Goal: Check status

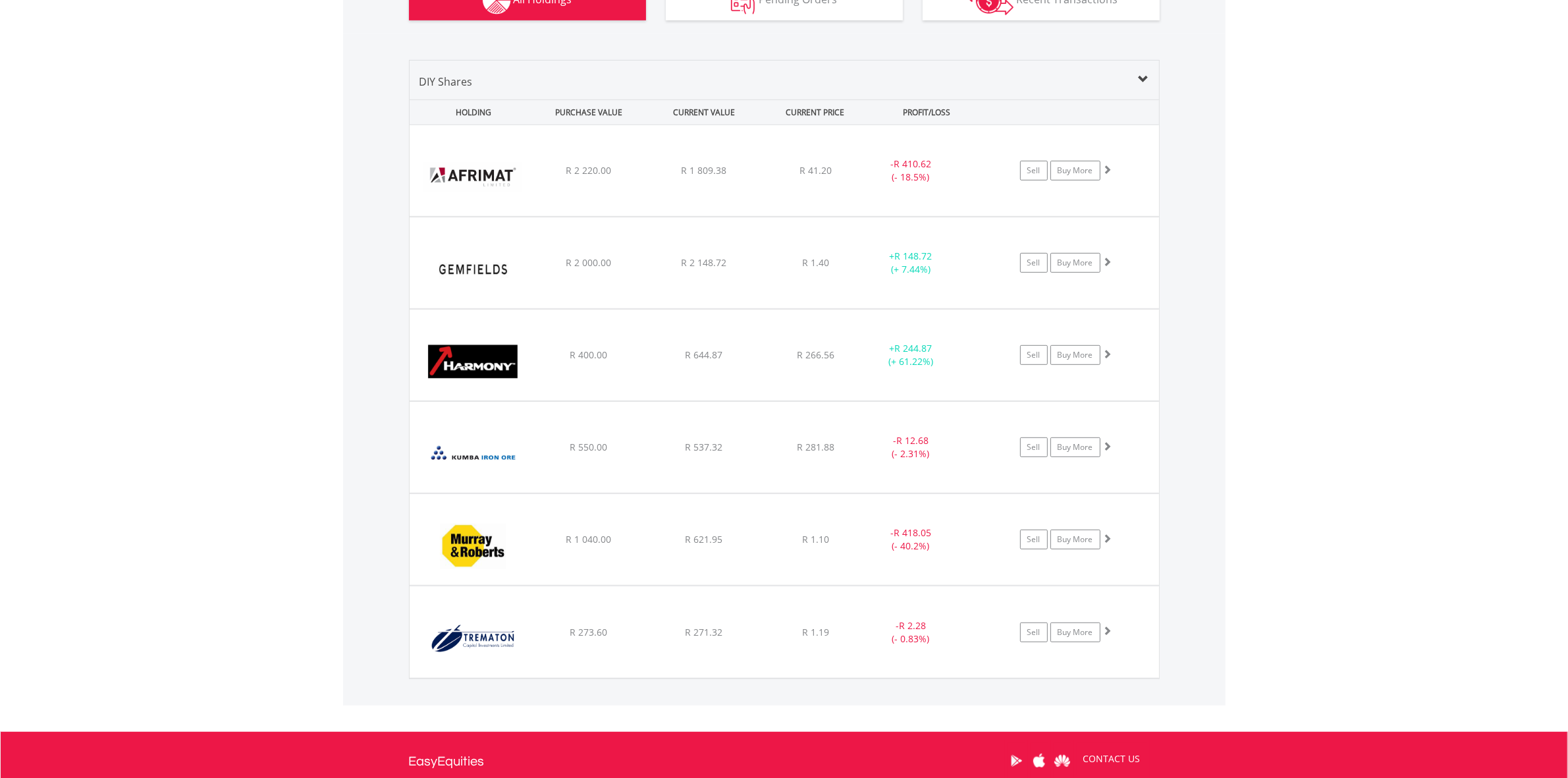
scroll to position [126, 250]
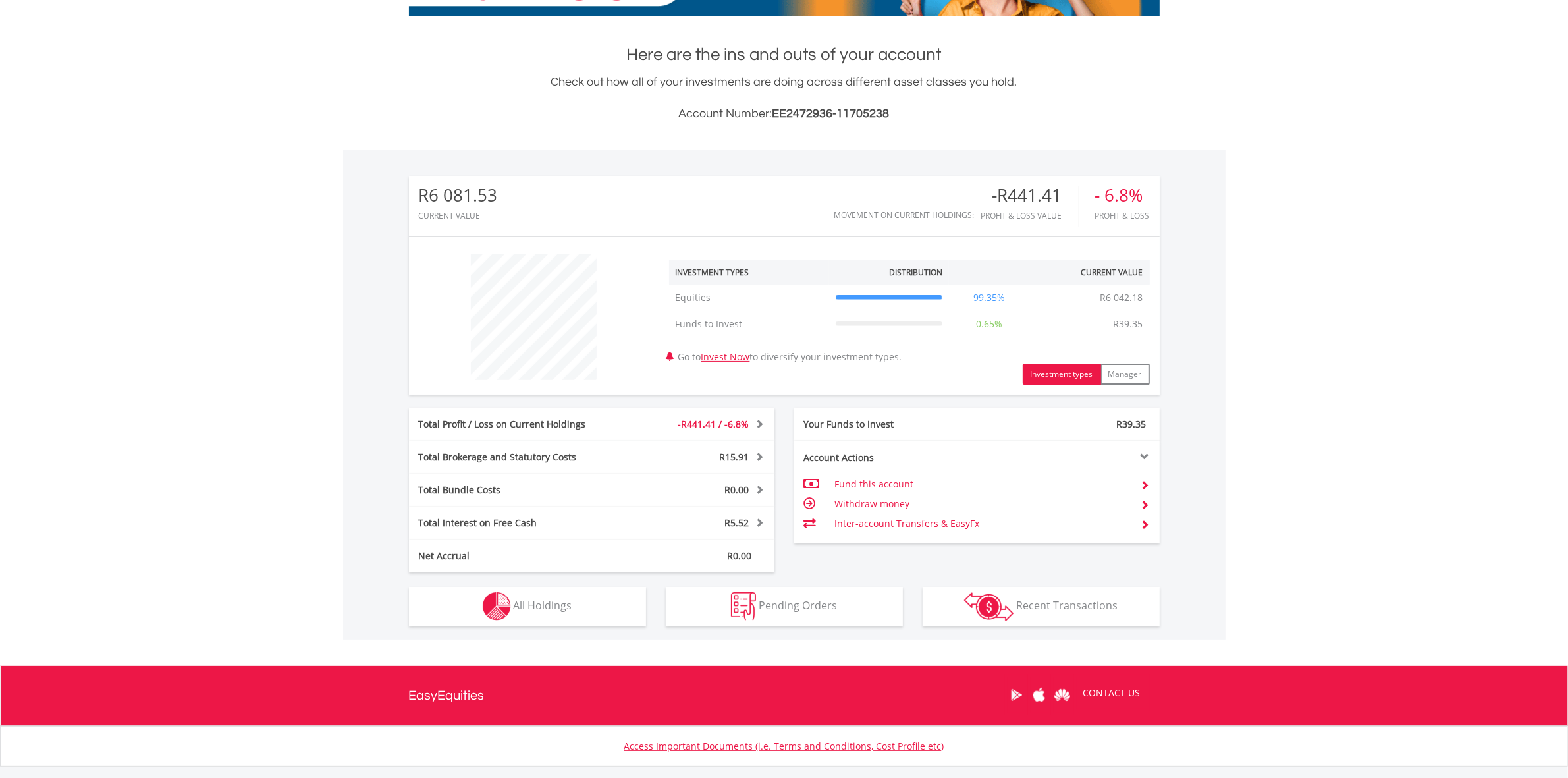
scroll to position [336, 0]
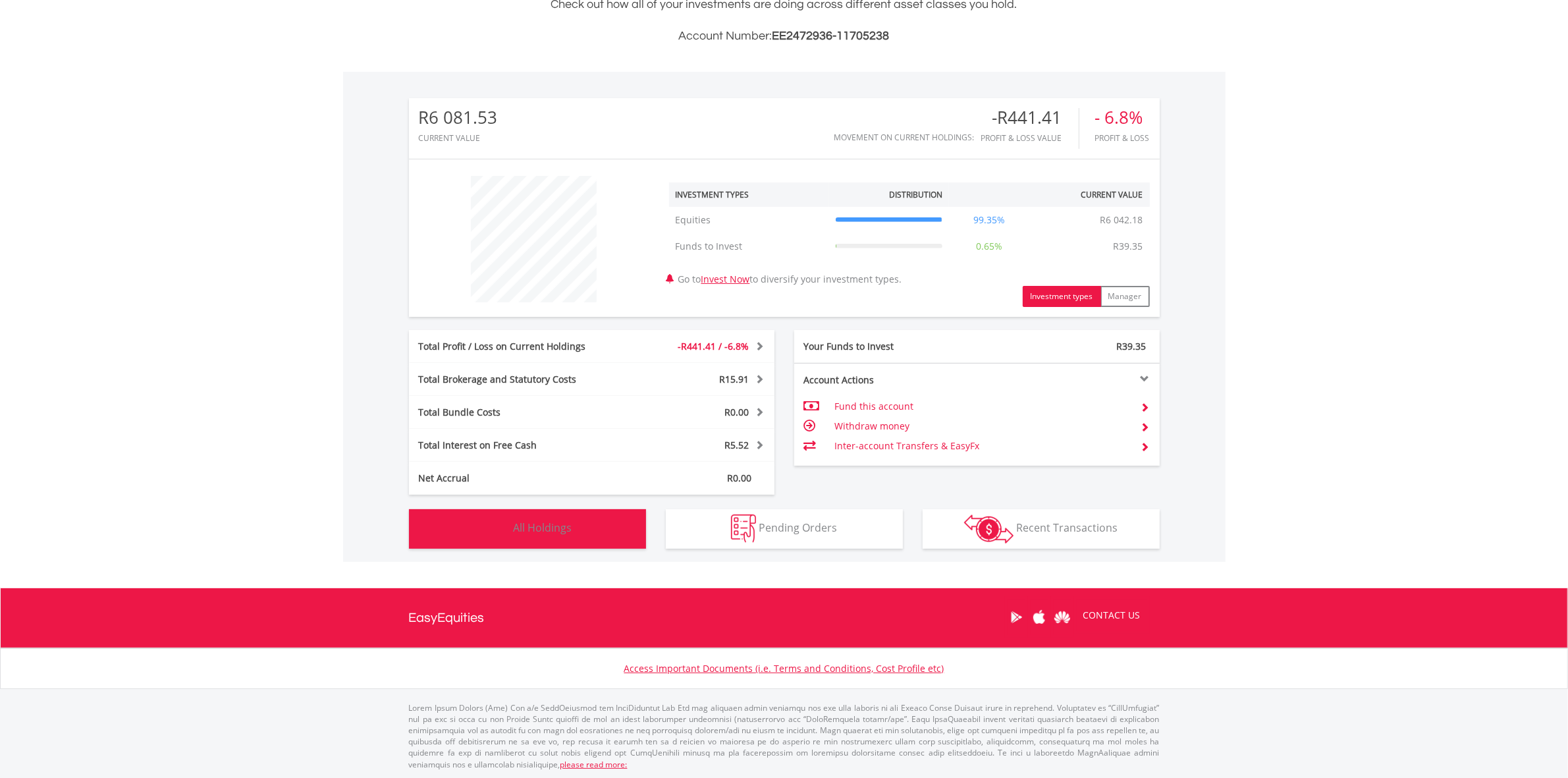
click at [591, 538] on button "Holdings All Holdings" at bounding box center [527, 529] width 237 height 39
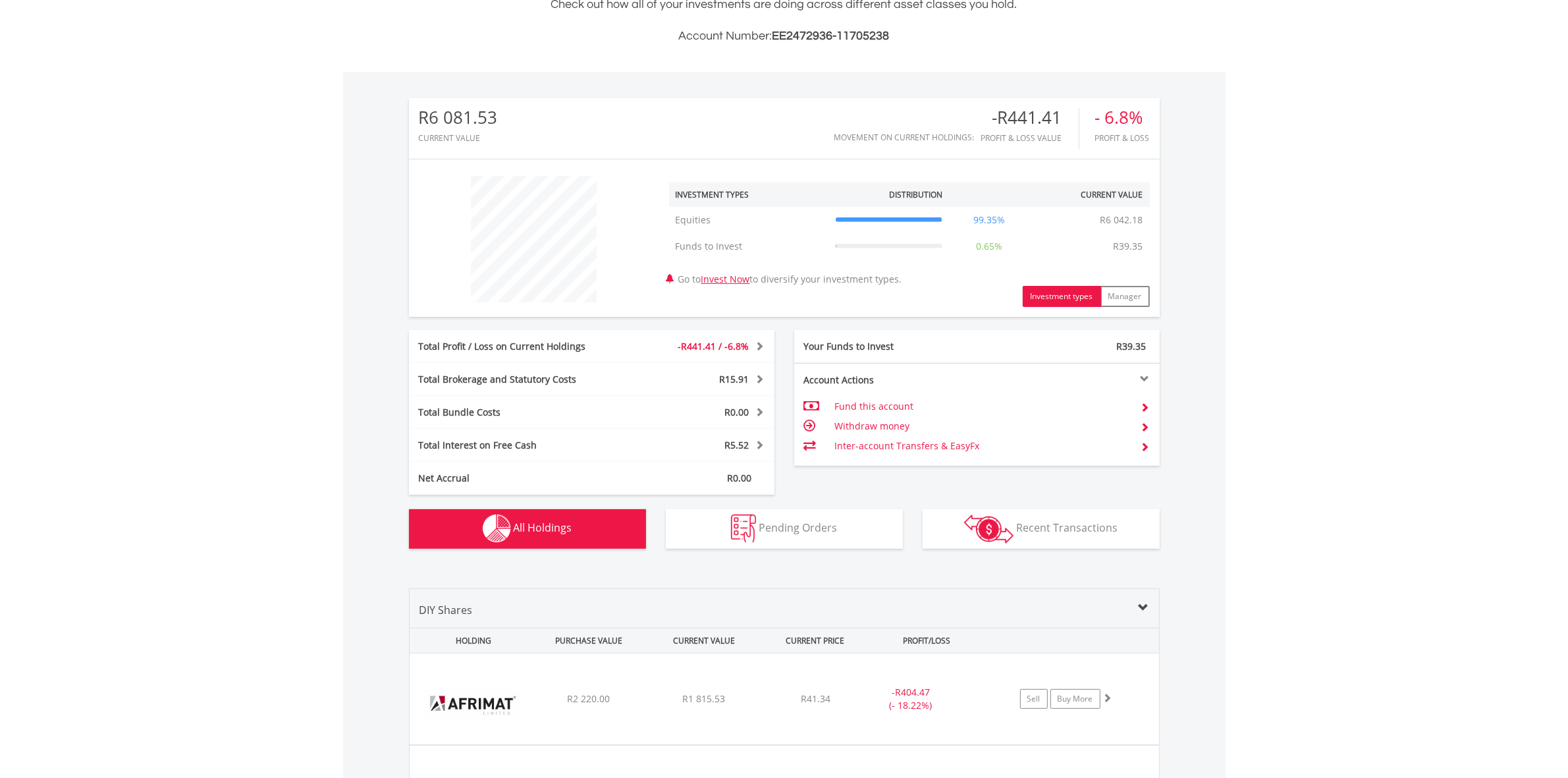
scroll to position [865, 0]
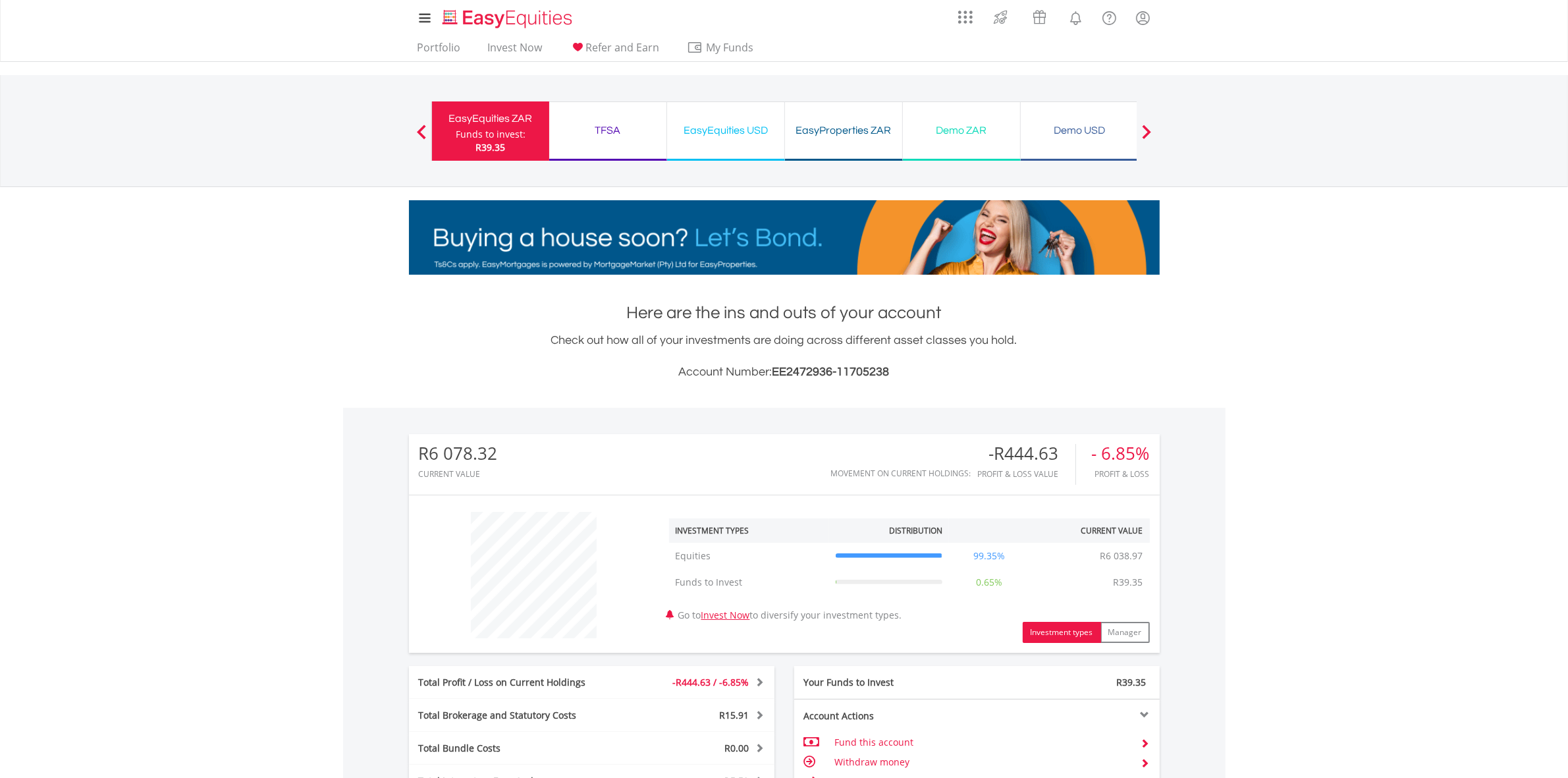
scroll to position [865, 0]
